Goal: Transaction & Acquisition: Book appointment/travel/reservation

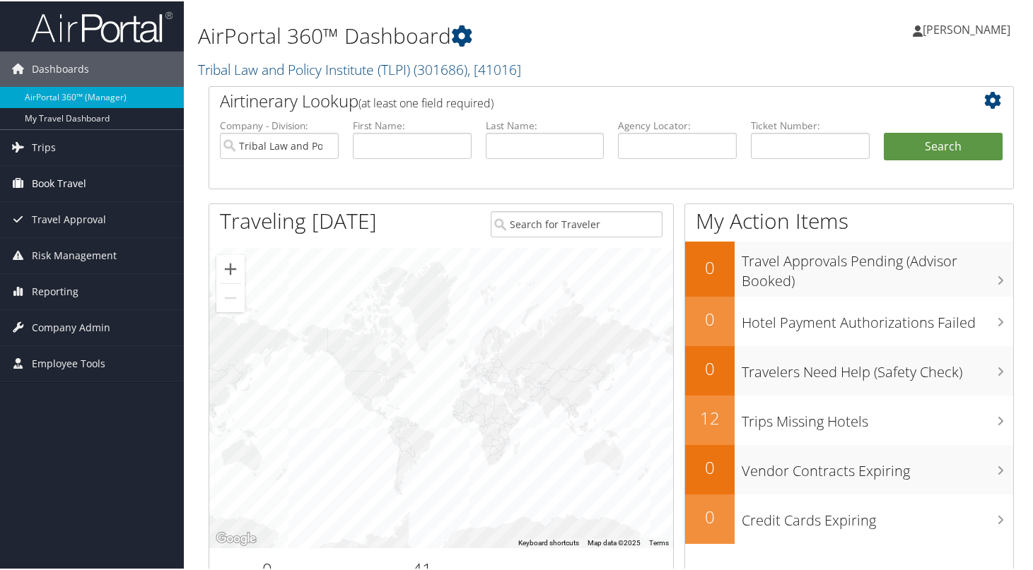
click at [81, 173] on span "Book Travel" at bounding box center [59, 182] width 54 height 35
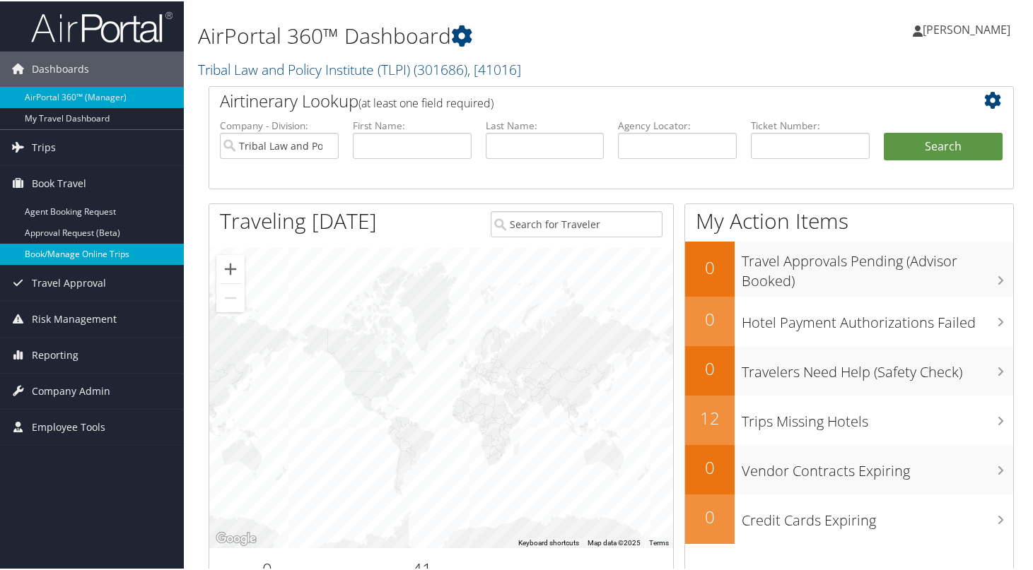
click at [89, 257] on link "Book/Manage Online Trips" at bounding box center [92, 252] width 184 height 21
